Goal: Information Seeking & Learning: Understand process/instructions

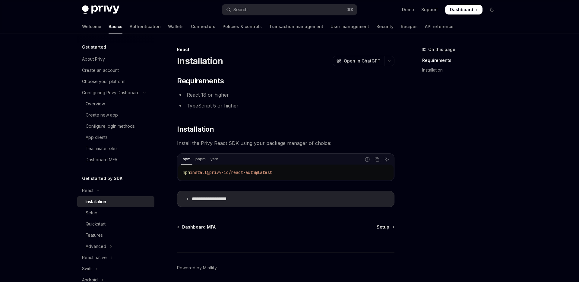
click at [115, 5] on img at bounding box center [100, 9] width 37 height 8
type textarea "*"
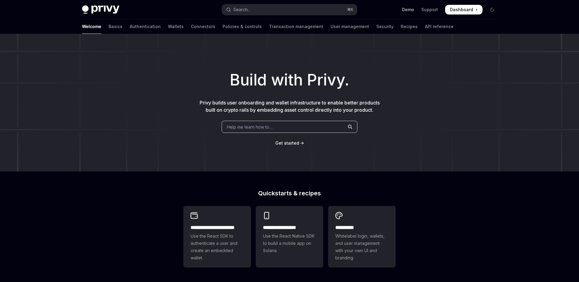
click at [412, 11] on link "Demo" at bounding box center [408, 10] width 12 height 6
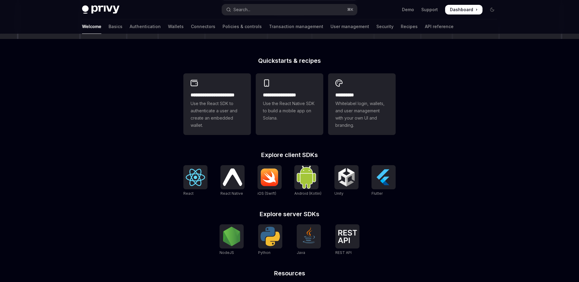
scroll to position [198, 0]
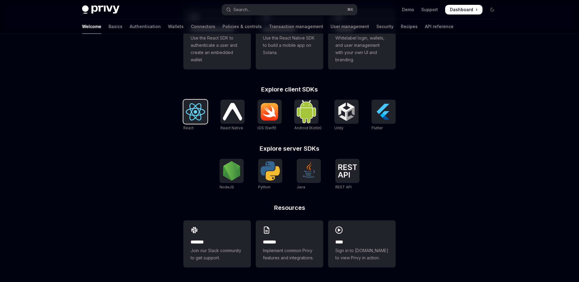
click at [203, 115] on img at bounding box center [195, 111] width 19 height 17
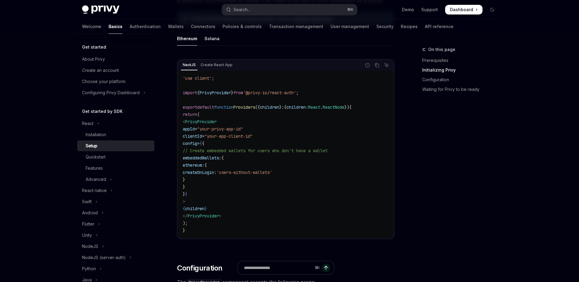
scroll to position [183, 0]
click at [213, 41] on div "Solana" at bounding box center [211, 40] width 15 height 14
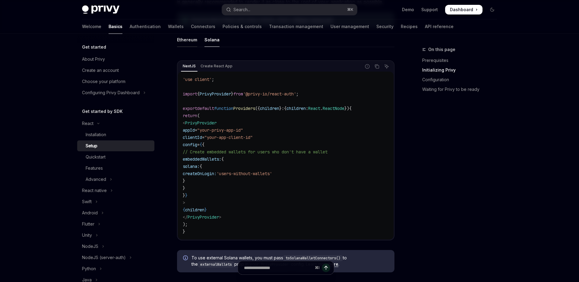
click at [192, 39] on div "Ethereum" at bounding box center [187, 40] width 20 height 14
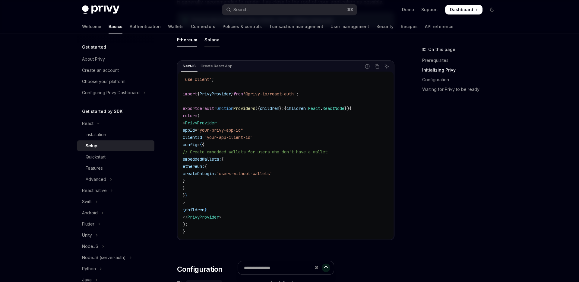
click at [209, 39] on div "Solana" at bounding box center [211, 40] width 15 height 14
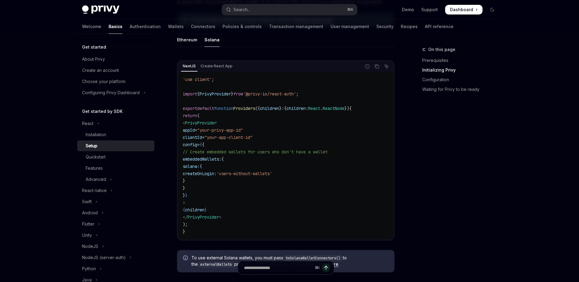
scroll to position [170, 0]
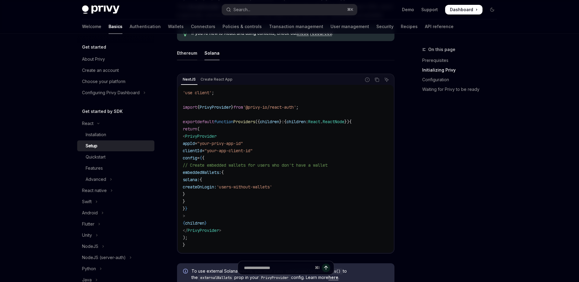
click at [191, 56] on div "Ethereum" at bounding box center [187, 53] width 20 height 14
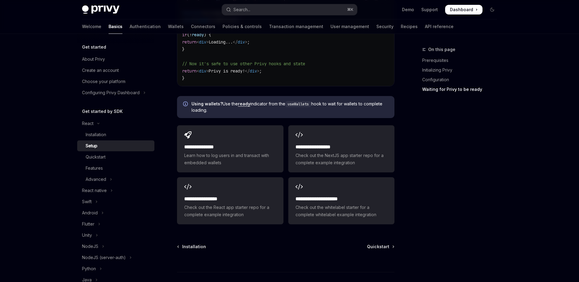
scroll to position [761, 0]
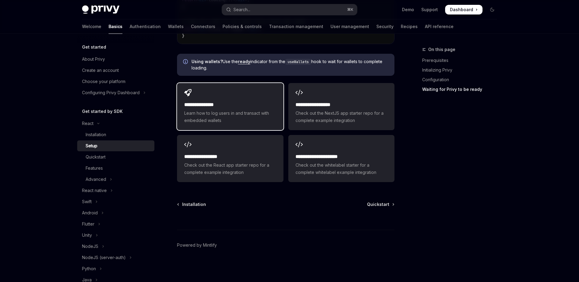
click at [248, 112] on span "Learn how to log users in and transact with embedded wallets" at bounding box center [230, 116] width 92 height 14
type textarea "*"
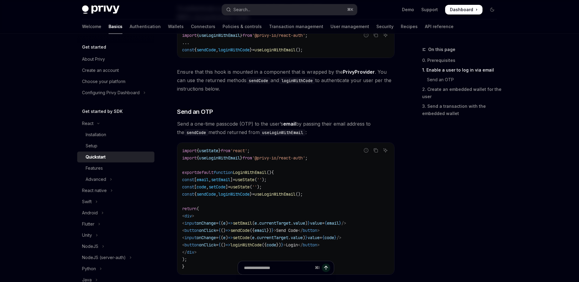
scroll to position [197, 0]
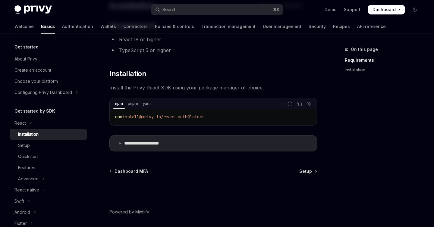
scroll to position [77, 0]
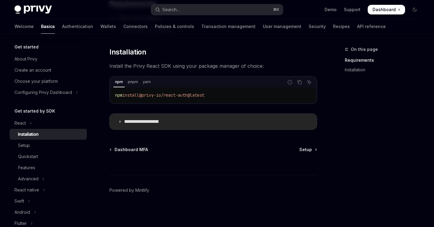
click at [159, 118] on summary "**********" at bounding box center [213, 122] width 207 height 16
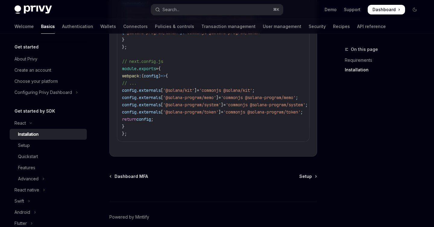
scroll to position [334, 0]
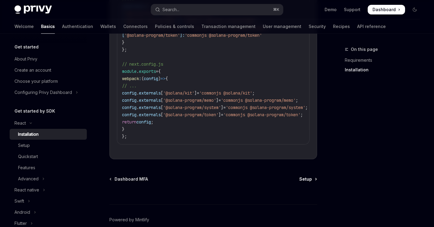
click at [310, 176] on span "Setup" at bounding box center [305, 179] width 13 height 6
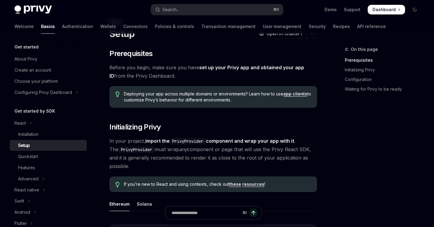
scroll to position [24, 0]
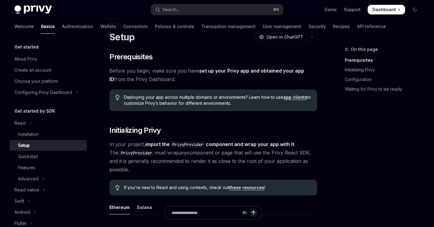
click at [242, 67] on span "Before you begin, make sure you have set up your Privy app and obtained your ap…" at bounding box center [213, 75] width 208 height 17
click at [242, 71] on link "set up your Privy app and obtained your app ID" at bounding box center [206, 75] width 195 height 15
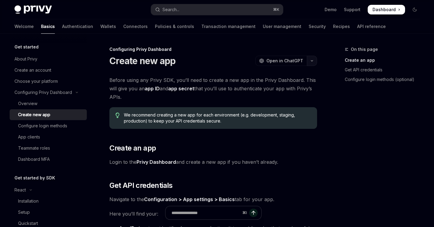
click at [308, 59] on button "button" at bounding box center [312, 61] width 10 height 10
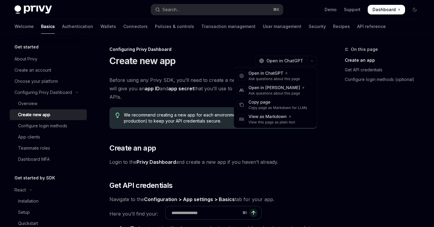
click at [292, 134] on div "Before using any Privy SDK, you’ll need to create a new app in the Privy Dashbo…" at bounding box center [213, 209] width 208 height 266
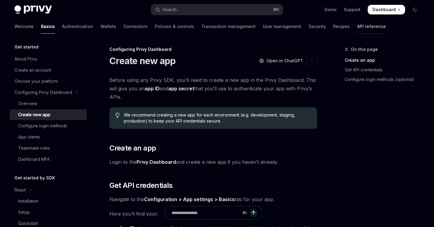
click at [357, 27] on link "API reference" at bounding box center [371, 26] width 29 height 14
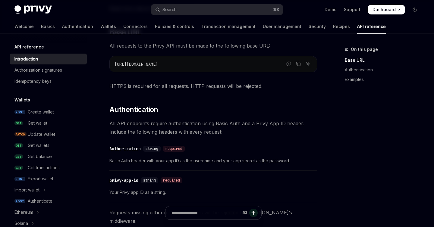
scroll to position [160, 0]
click at [34, 51] on div "API reference Introduction Authorization signatures Idempotency keys" at bounding box center [48, 64] width 77 height 43
click at [41, 27] on link "Basics" at bounding box center [48, 26] width 14 height 14
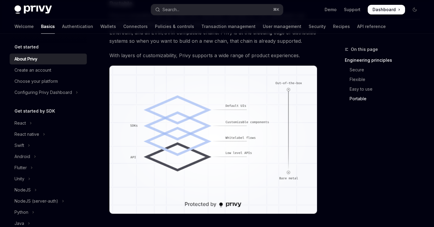
scroll to position [567, 0]
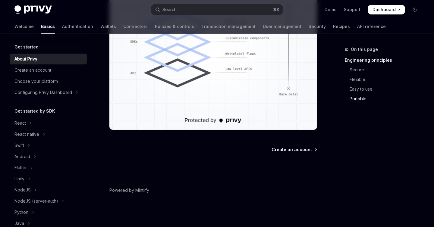
click at [295, 147] on span "Create an account" at bounding box center [292, 150] width 40 height 6
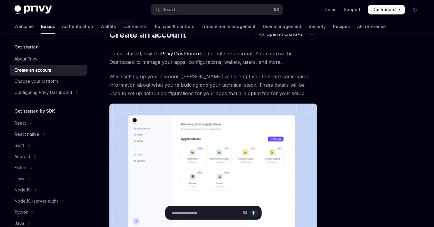
scroll to position [149, 0]
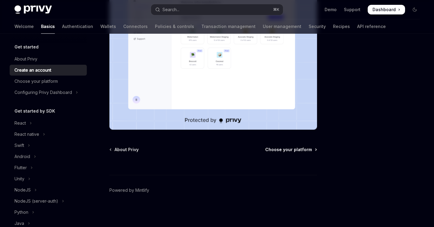
click at [285, 152] on span "Choose your platform" at bounding box center [288, 150] width 47 height 6
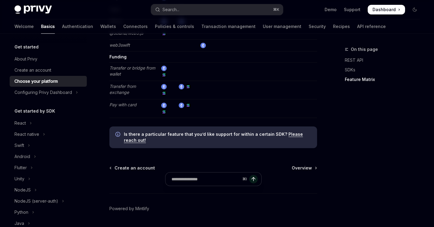
scroll to position [1199, 0]
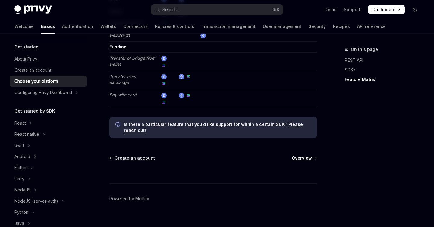
click at [305, 155] on span "Overview" at bounding box center [302, 158] width 20 height 6
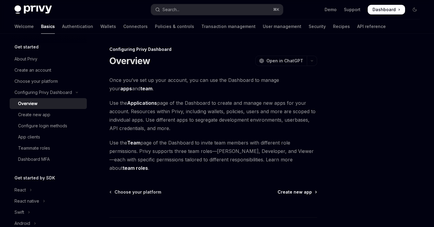
click at [297, 189] on span "Create new app" at bounding box center [295, 192] width 34 height 6
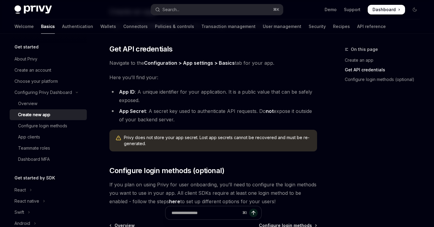
scroll to position [136, 0]
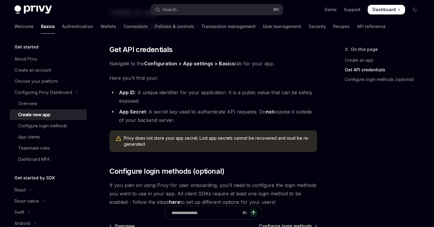
click at [195, 64] on link "Configuration > App settings > Basics" at bounding box center [189, 64] width 91 height 6
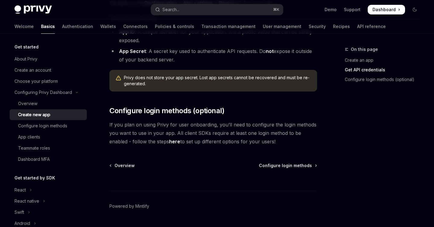
scroll to position [205, 0]
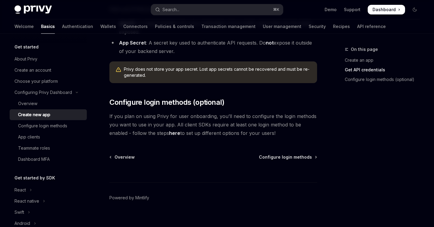
click at [294, 161] on div "⌘ I" at bounding box center [213, 171] width 208 height 22
click at [294, 159] on span "Configure login methods" at bounding box center [285, 157] width 53 height 6
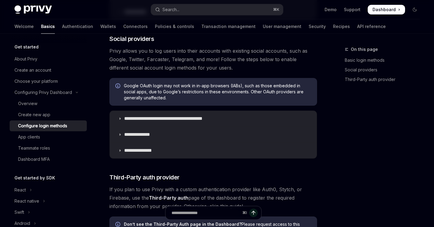
scroll to position [197, 0]
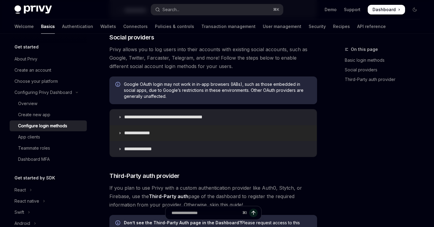
click at [159, 127] on summary "**********" at bounding box center [213, 133] width 207 height 16
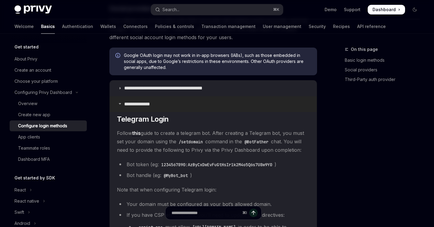
scroll to position [228, 0]
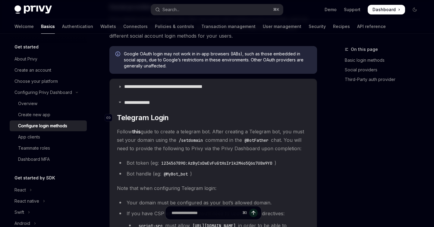
click at [153, 115] on span "Telegram Login" at bounding box center [143, 118] width 52 height 10
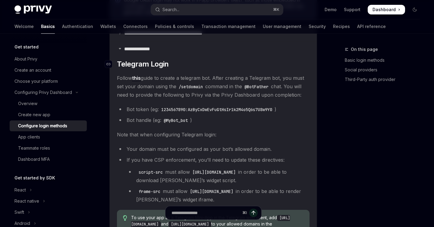
scroll to position [284, 0]
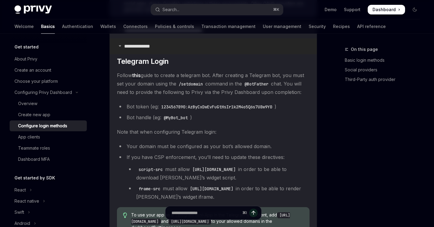
click at [136, 49] on p "**********" at bounding box center [141, 46] width 34 height 6
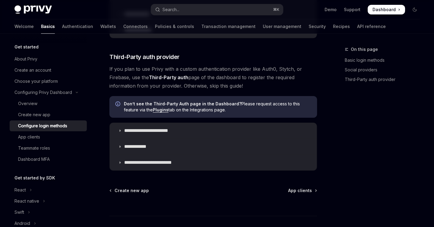
scroll to position [317, 0]
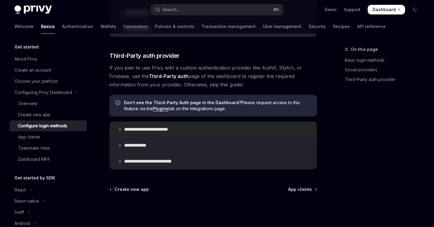
click at [165, 131] on p "**********" at bounding box center [151, 130] width 55 height 6
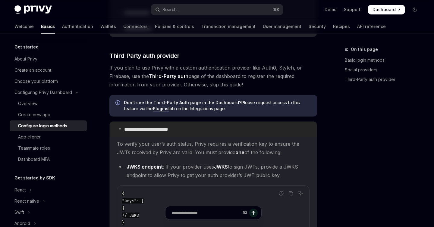
click at [165, 131] on p "**********" at bounding box center [151, 130] width 55 height 6
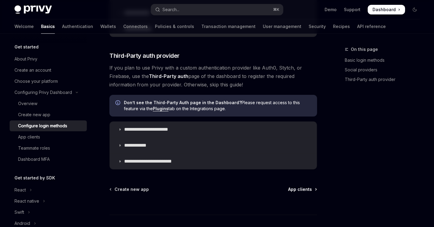
click at [294, 188] on span "App clients" at bounding box center [300, 190] width 24 height 6
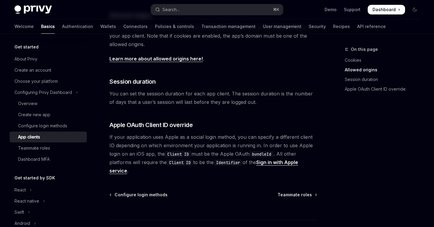
scroll to position [270, 0]
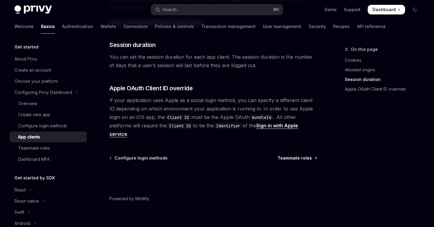
click at [297, 155] on span "Teammate roles" at bounding box center [295, 158] width 34 height 6
type textarea "*"
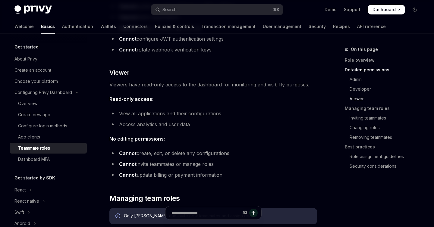
scroll to position [659, 0]
